Goal: Task Accomplishment & Management: Manage account settings

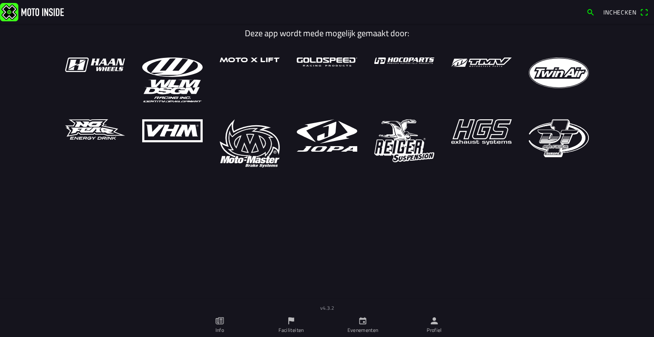
click at [431, 327] on ion-label "Profiel" at bounding box center [434, 330] width 15 height 8
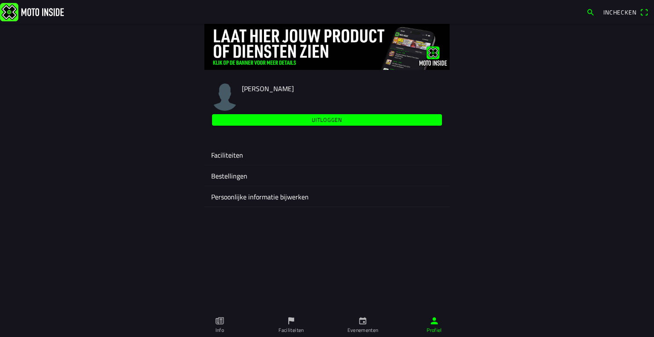
click at [244, 154] on ion-label "Faciliteiten" at bounding box center [327, 155] width 232 height 10
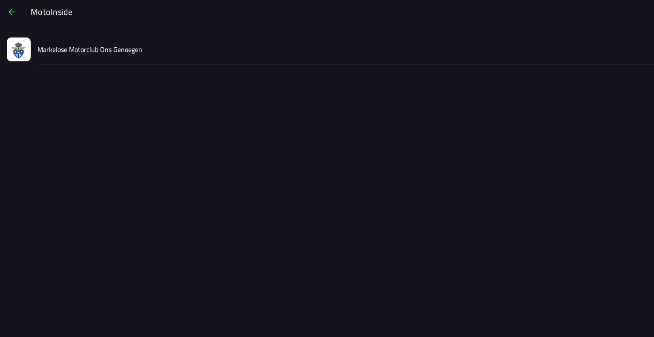
click at [143, 45] on div "Markelose Motorclub Ons Genoegen" at bounding box center [342, 49] width 610 height 30
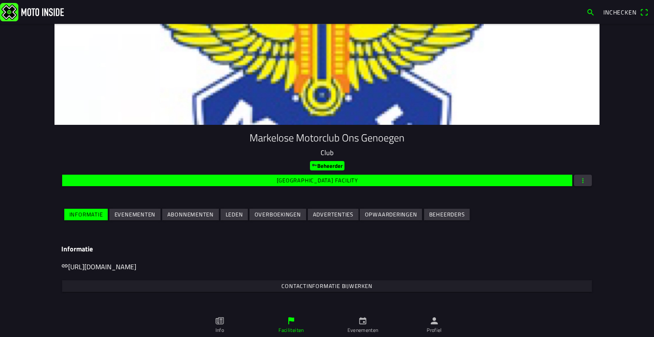
click at [0, 0] on slot "Evenementen" at bounding box center [0, 0] width 0 height 0
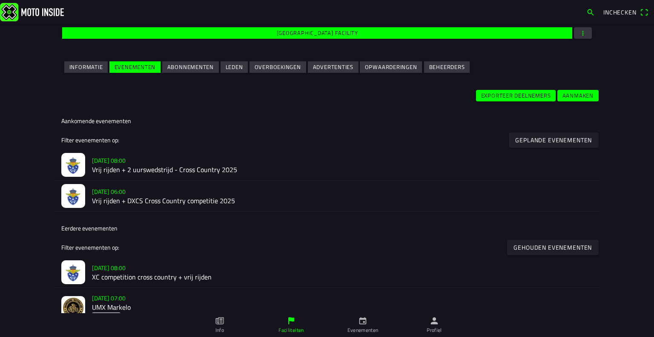
scroll to position [148, 0]
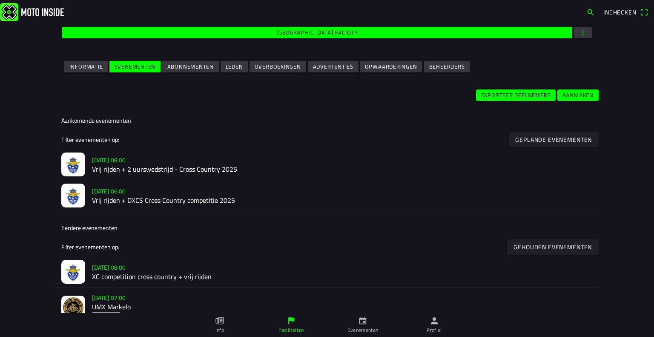
click at [0, 0] on slot "za [DATE] - 08:00" at bounding box center [0, 0] width 0 height 0
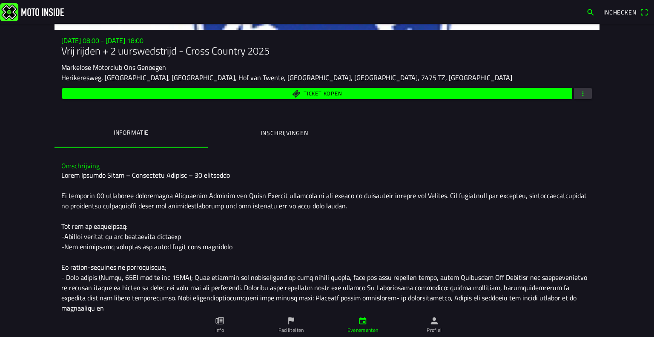
scroll to position [95, 0]
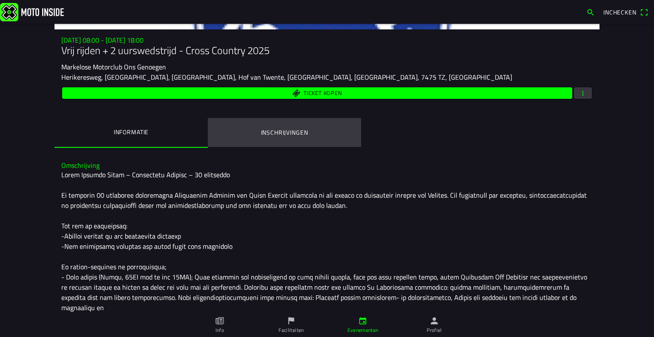
click at [250, 134] on button "Inschrijvingen" at bounding box center [284, 132] width 153 height 29
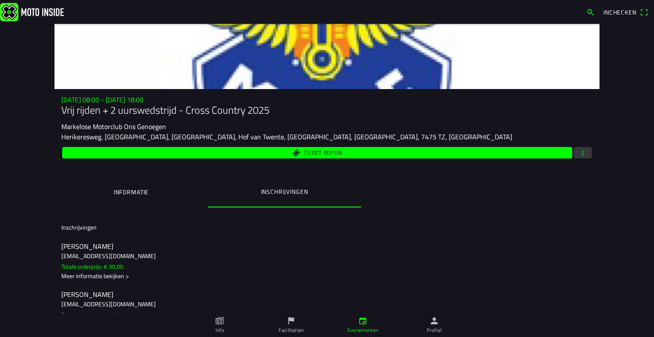
scroll to position [43, 0]
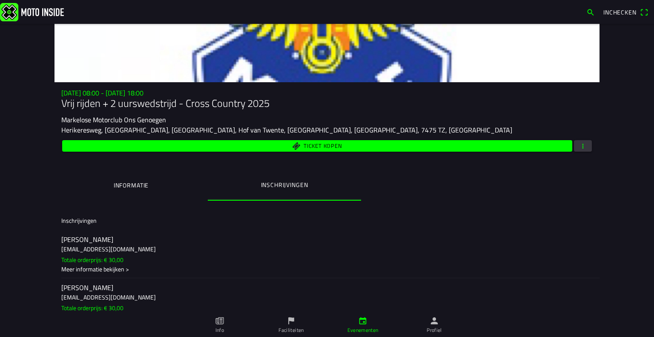
click at [579, 144] on span "button" at bounding box center [583, 146] width 8 height 12
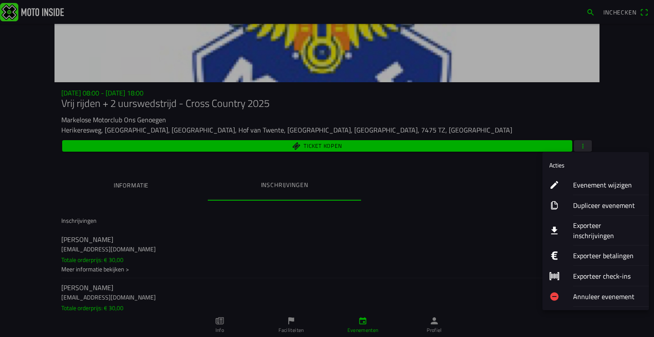
click at [559, 225] on icon "download" at bounding box center [555, 230] width 10 height 10
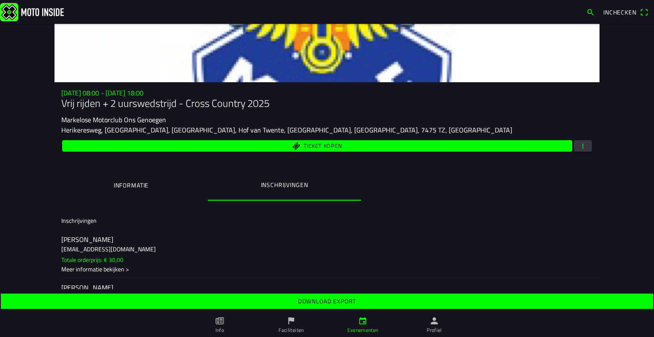
click at [478, 295] on span "Download export" at bounding box center [326, 301] width 639 height 15
click at [370, 297] on span "Download export" at bounding box center [326, 301] width 639 height 15
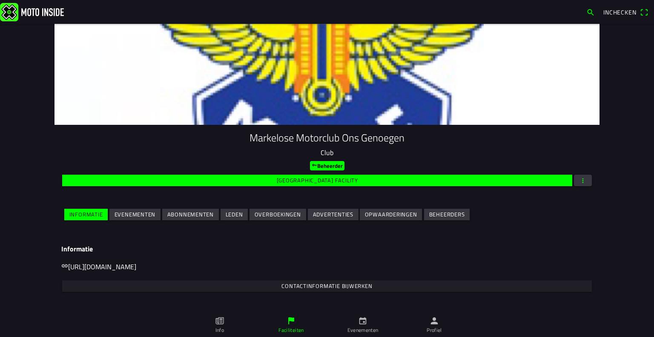
click at [0, 0] on slot "Evenementen" at bounding box center [0, 0] width 0 height 0
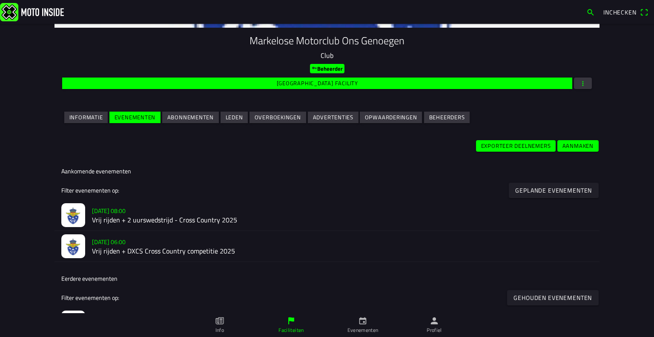
scroll to position [98, 0]
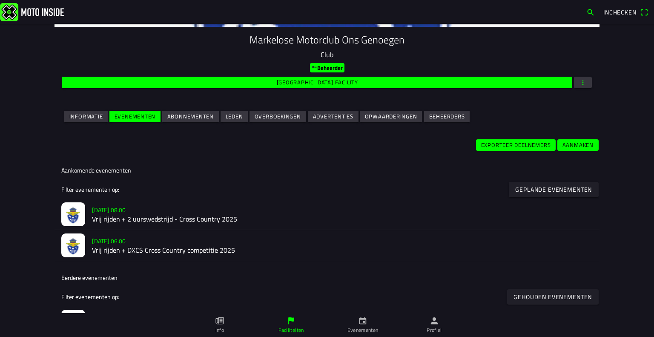
click at [0, 0] on slot "zo [DATE] - 06:00" at bounding box center [0, 0] width 0 height 0
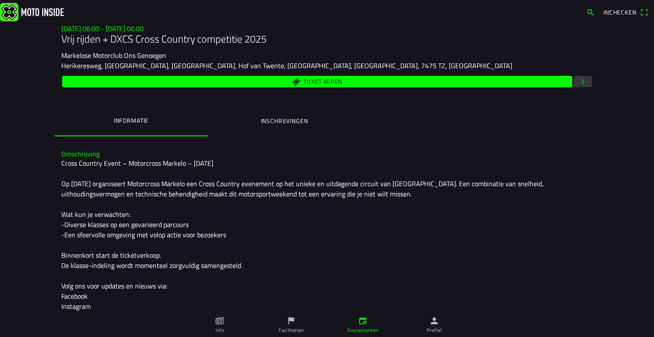
scroll to position [107, 0]
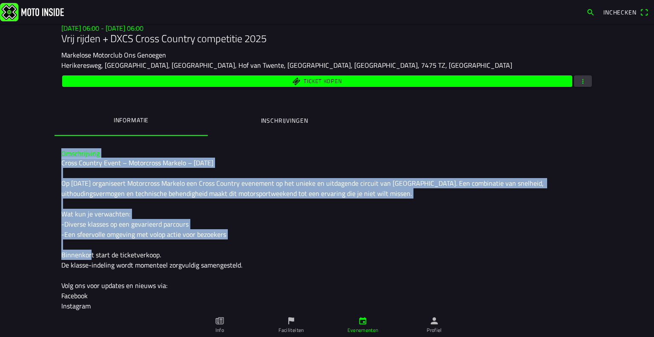
drag, startPoint x: 122, startPoint y: 243, endPoint x: 483, endPoint y: 109, distance: 385.4
click at [483, 109] on div "zo 21 sep. - 06:00 - zo 21 sep. - 06:00 Vrij rijden + DXCS Cross Country compet…" at bounding box center [327, 223] width 545 height 612
click at [574, 86] on button "button" at bounding box center [583, 81] width 18 height 12
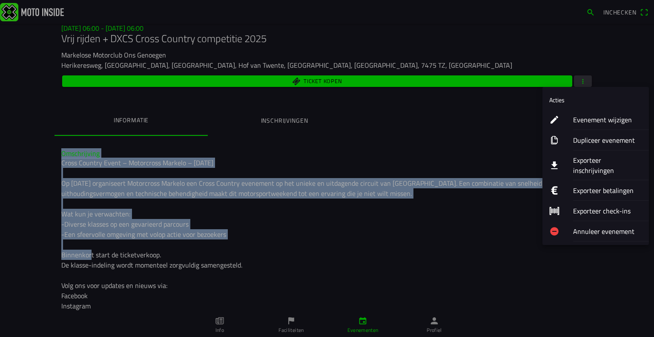
click at [581, 159] on ion-label "Exporteer inschrijvingen" at bounding box center [607, 165] width 69 height 20
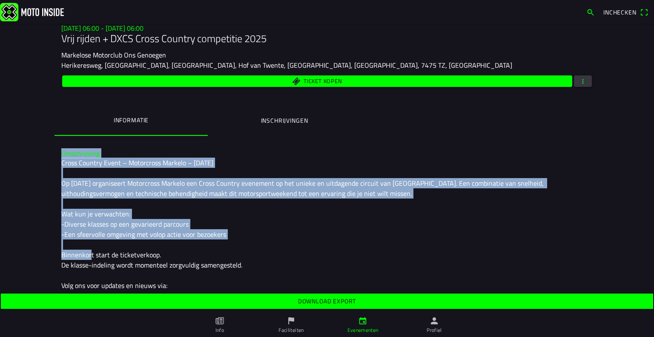
click at [486, 299] on span "Download export" at bounding box center [326, 301] width 639 height 15
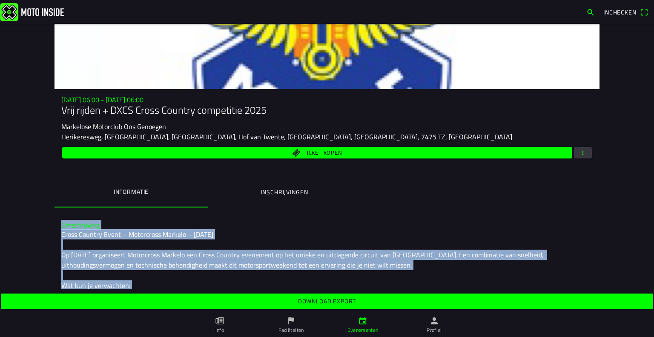
scroll to position [34, 0]
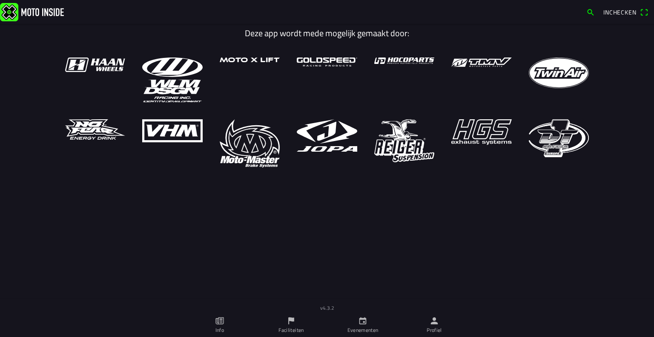
click at [426, 326] on link "Profiel" at bounding box center [435, 325] width 72 height 24
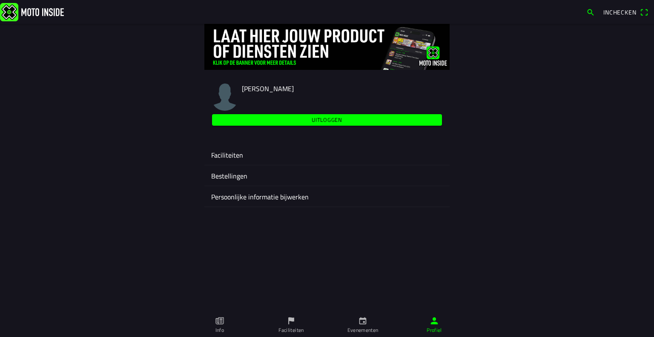
click at [230, 159] on ion-label "Faciliteiten" at bounding box center [327, 155] width 232 height 10
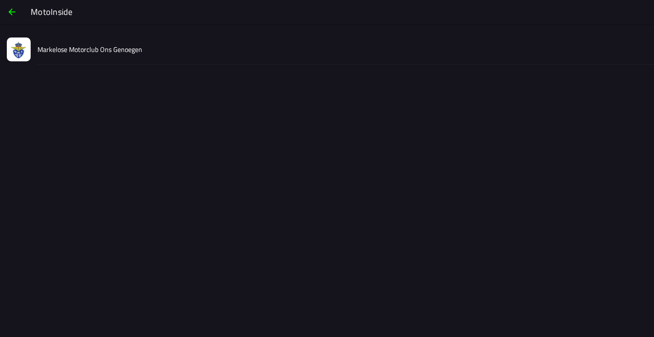
click at [0, 0] on slot "Markelose Motorclub Ons Genoegen" at bounding box center [0, 0] width 0 height 0
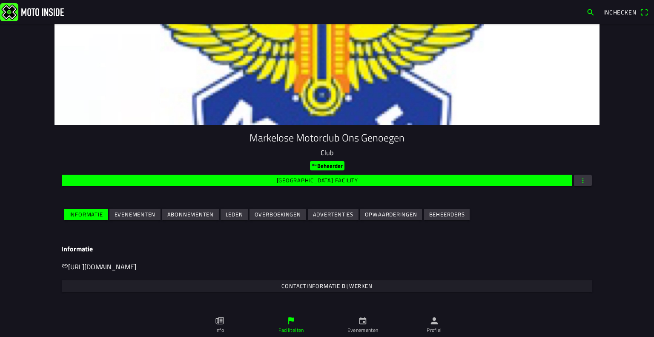
click at [154, 218] on button "Evenementen" at bounding box center [134, 215] width 51 height 12
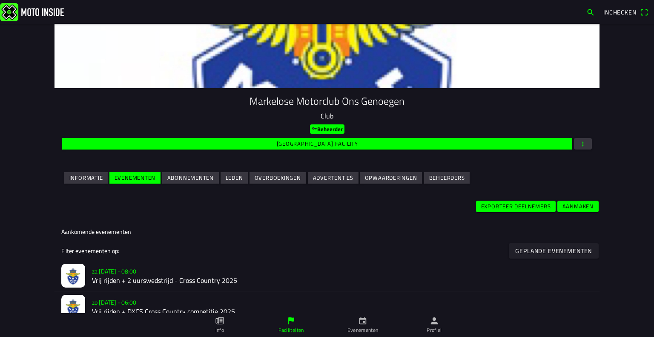
scroll to position [85, 0]
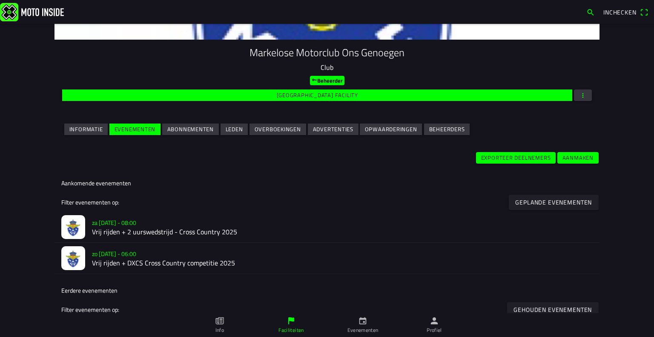
click at [138, 229] on h2 "Vrij rijden + 2 uurswedstrijd - Cross Country 2025" at bounding box center [342, 232] width 501 height 8
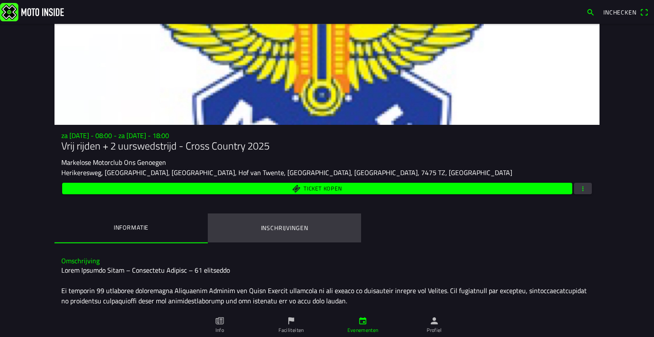
click at [260, 234] on button "Inschrijvingen" at bounding box center [284, 227] width 153 height 29
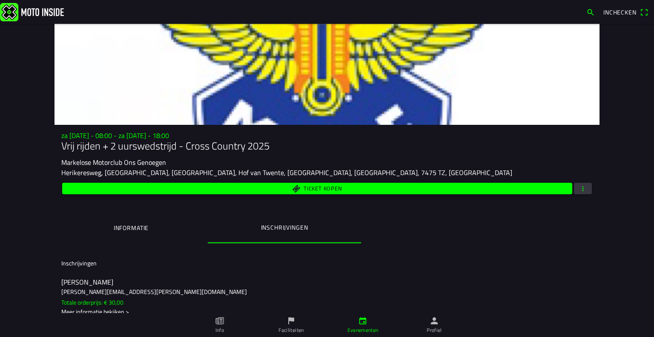
scroll to position [4756, 0]
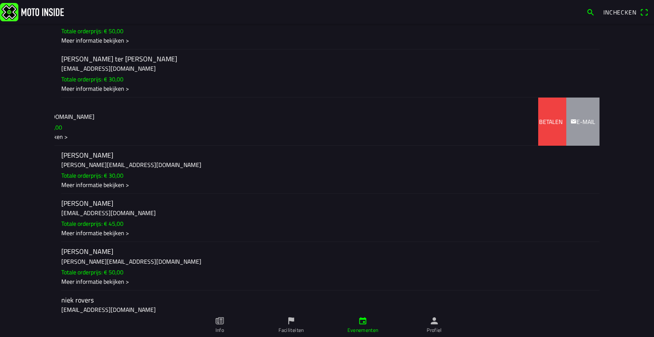
drag, startPoint x: 201, startPoint y: 199, endPoint x: 112, endPoint y: 198, distance: 88.6
click at [112, 145] on ion-item-sliding "[PERSON_NAME] [EMAIL_ADDRESS][DOMAIN_NAME] Totale orderprijs: € 30,00 Meer info…" at bounding box center [327, 121] width 545 height 48
click at [0, 0] on slot "Terug betalen" at bounding box center [0, 0] width 0 height 0
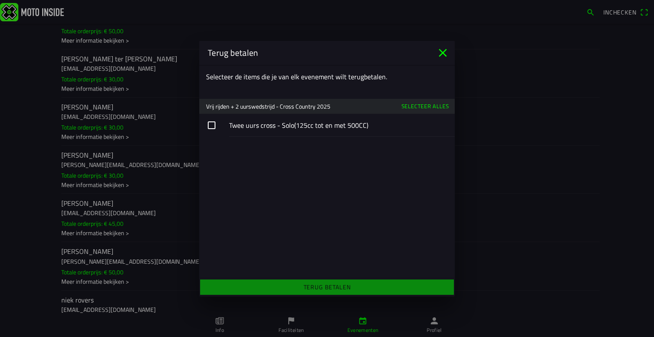
click at [274, 128] on button "button" at bounding box center [327, 125] width 256 height 23
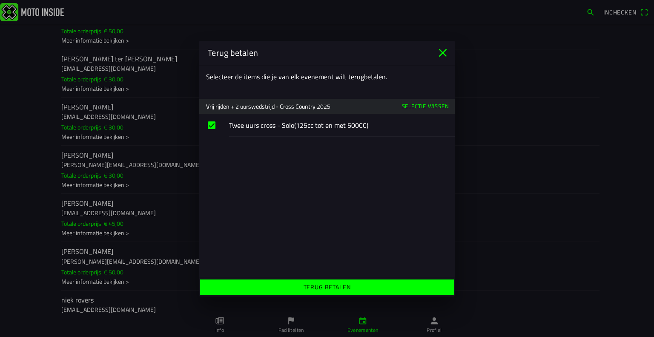
click at [0, 0] on slot "Terug betalen" at bounding box center [0, 0] width 0 height 0
